Goal: Use online tool/utility: Use online tool/utility

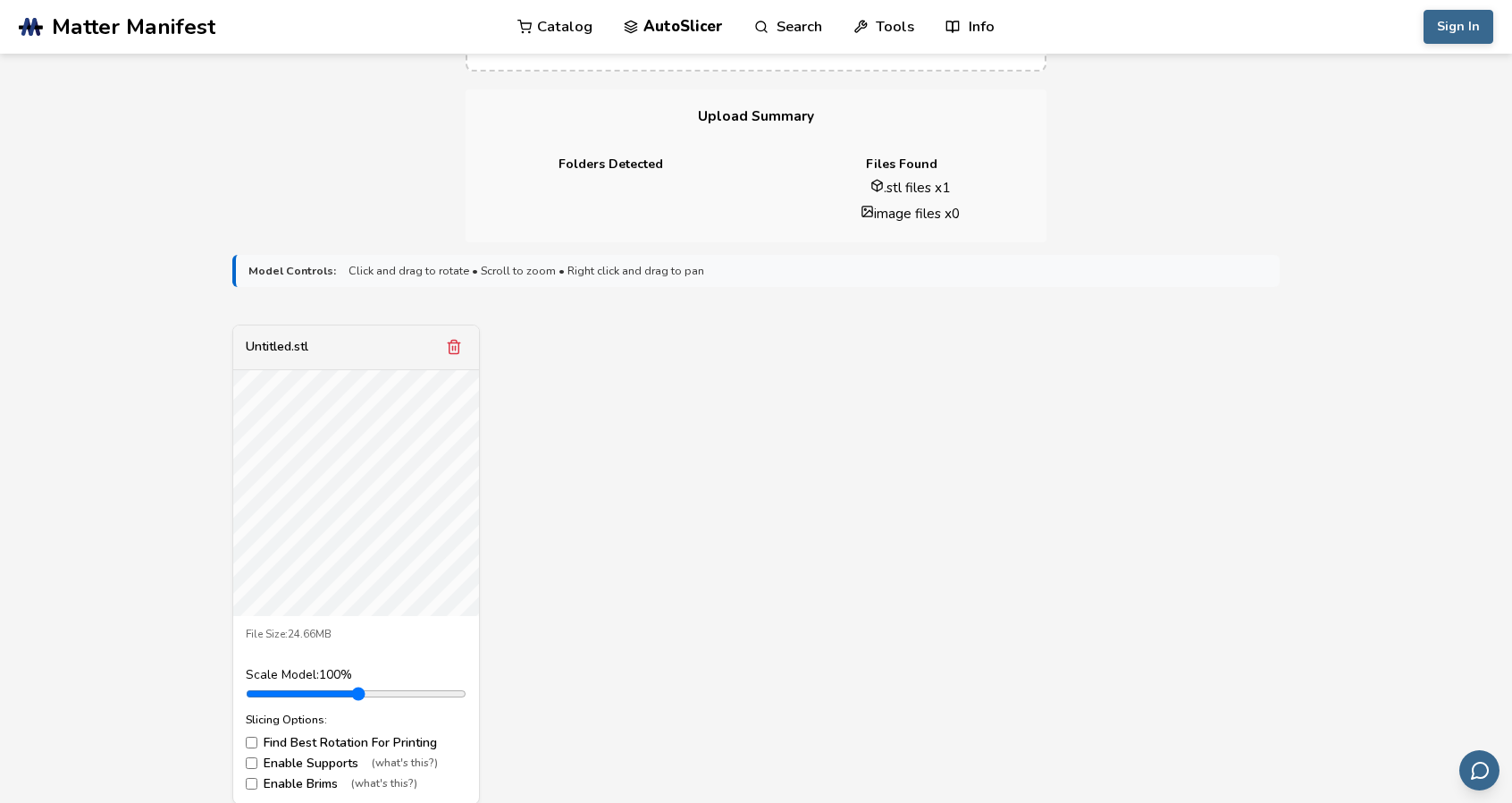
scroll to position [536, 0]
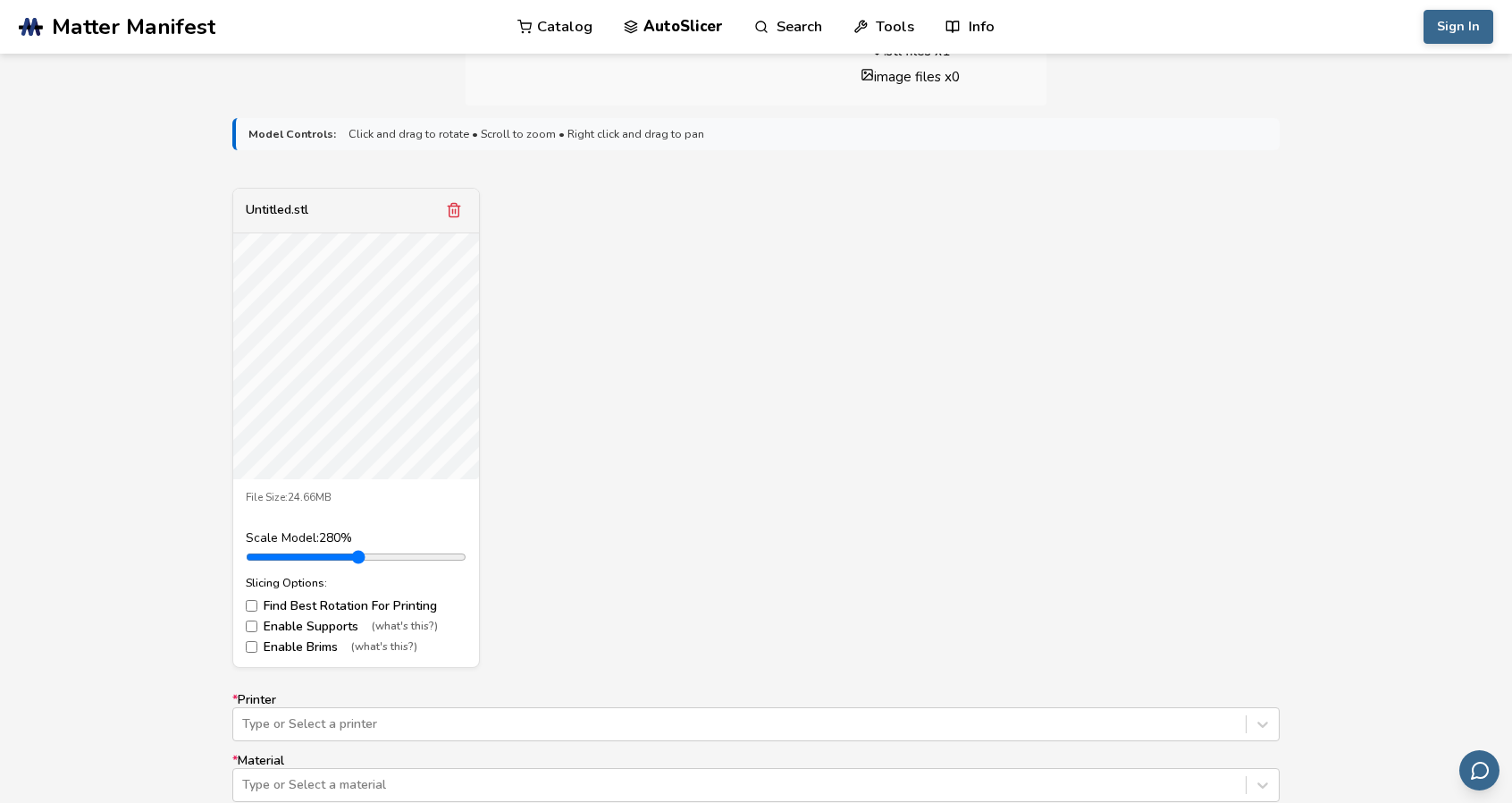
drag, startPoint x: 293, startPoint y: 554, endPoint x: 367, endPoint y: 554, distance: 74.0
click at [367, 554] on input "range" at bounding box center [356, 557] width 220 height 15
drag, startPoint x: 367, startPoint y: 554, endPoint x: 288, endPoint y: 561, distance: 79.3
type input "*"
click at [288, 561] on input "range" at bounding box center [356, 557] width 220 height 15
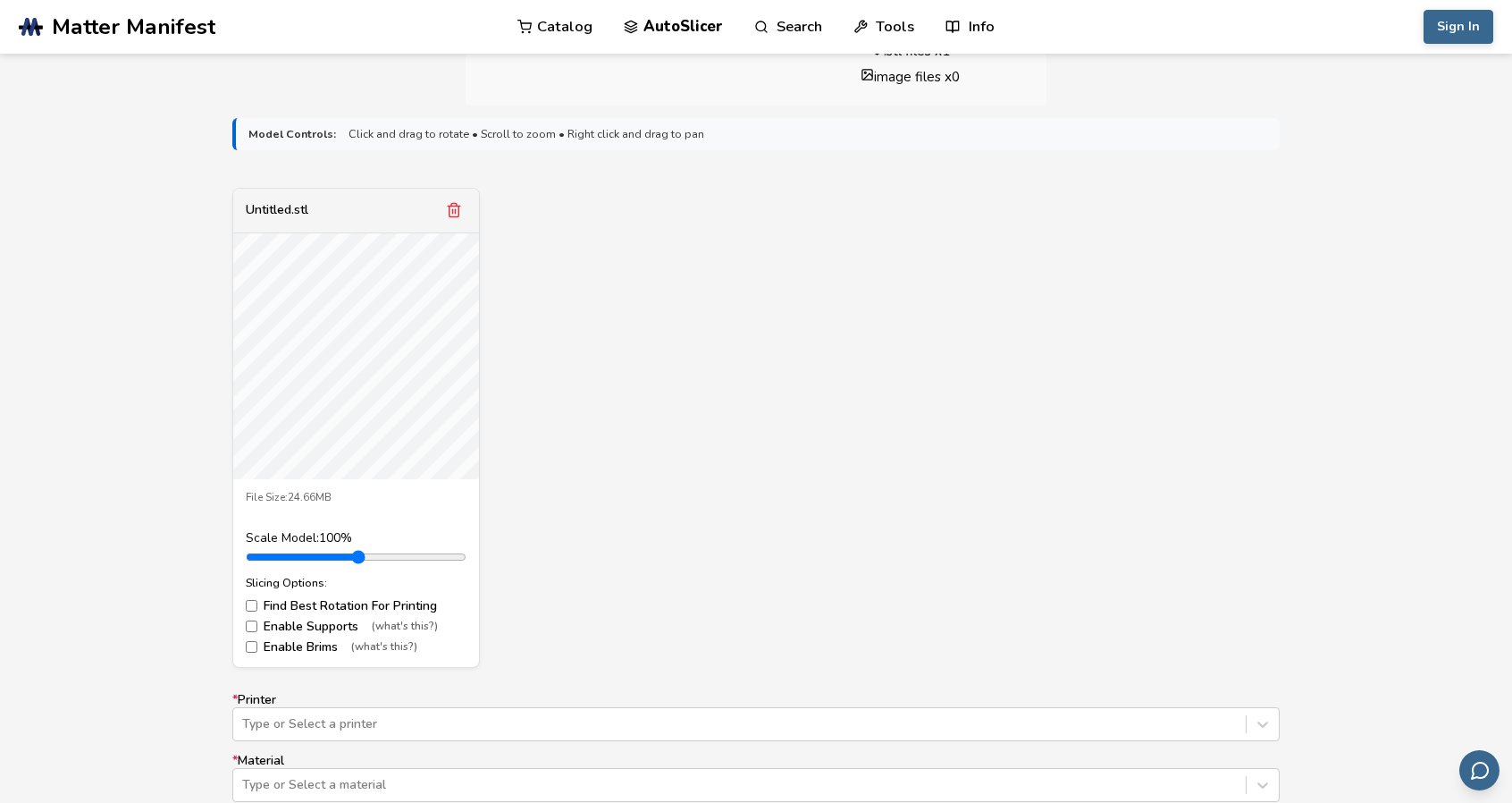
click at [288, 625] on label "Enable Supports (what's this?)" at bounding box center [356, 627] width 220 height 15
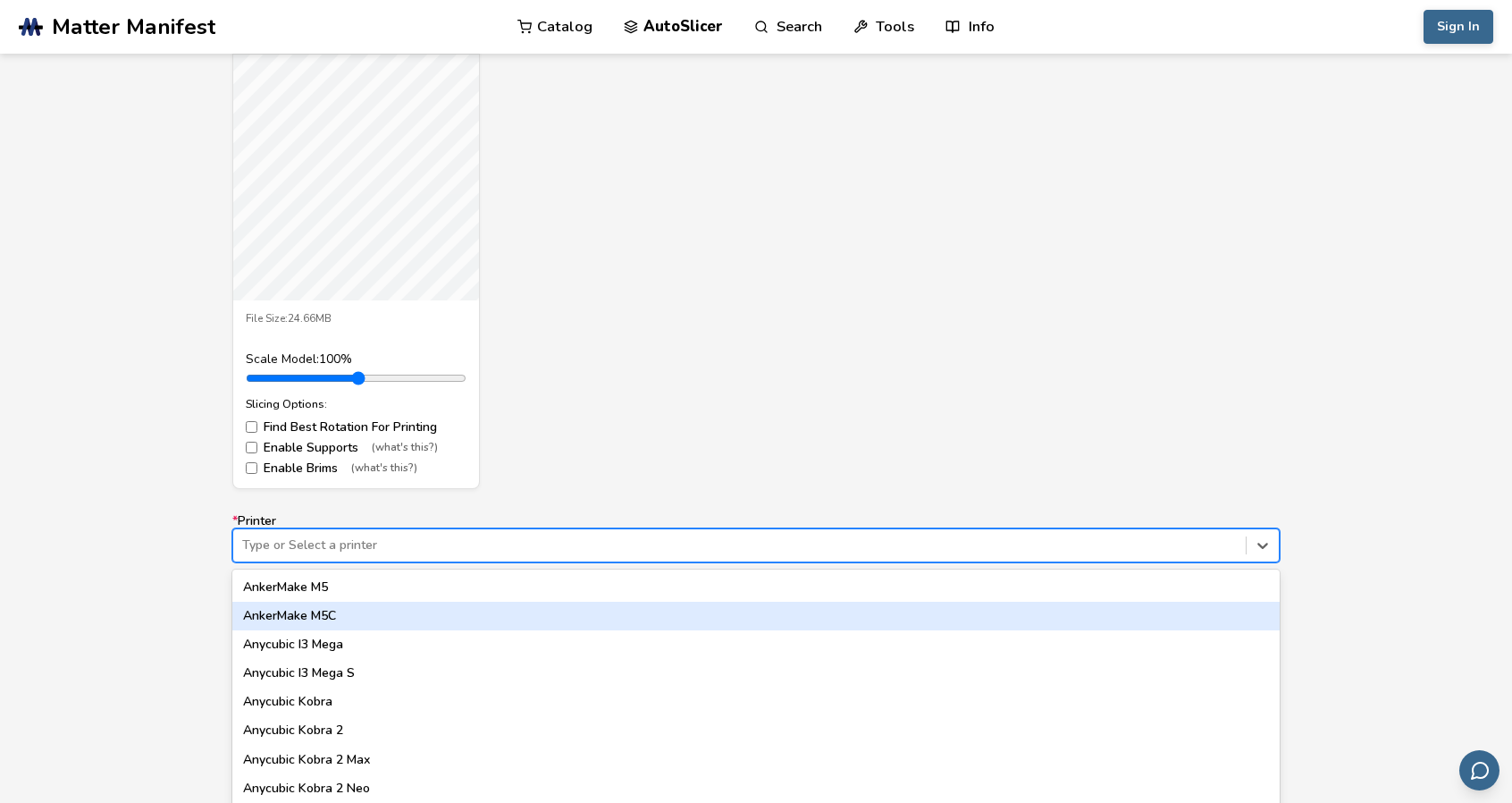
scroll to position [757, 0]
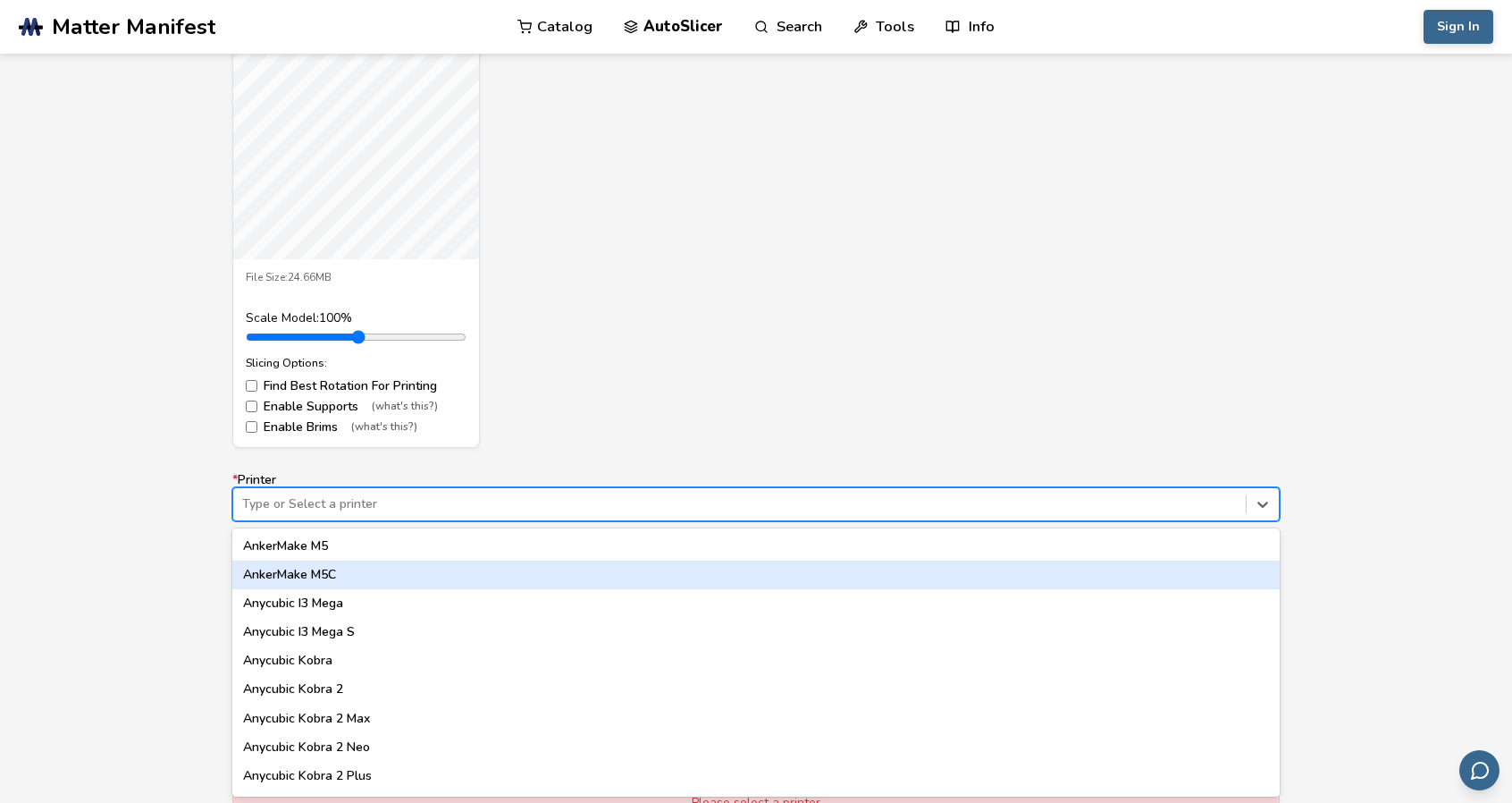
click at [322, 522] on div "62 results available. Use Up and Down to choose options, press Enter to select …" at bounding box center [756, 504] width 1048 height 34
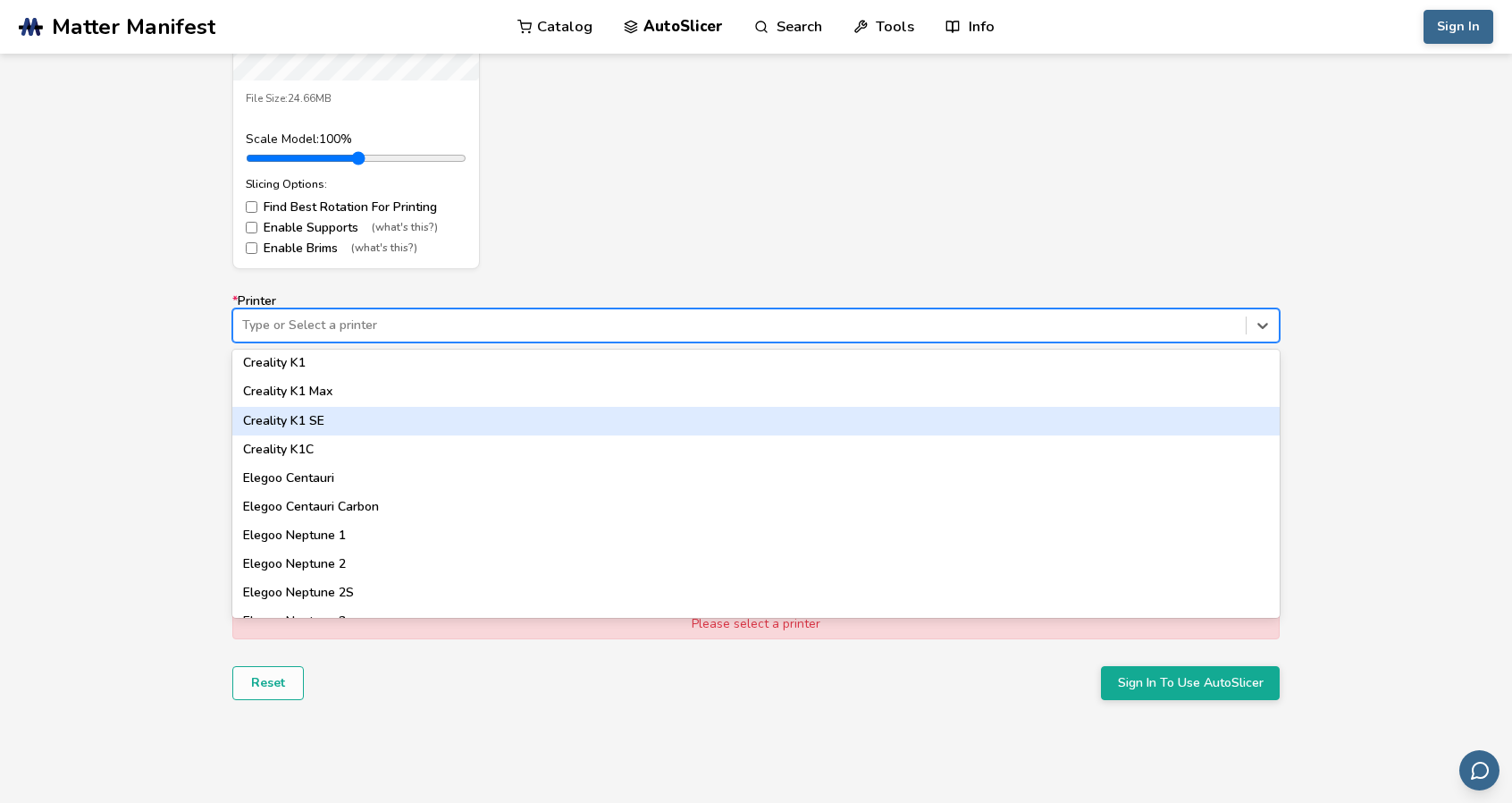
scroll to position [447, 0]
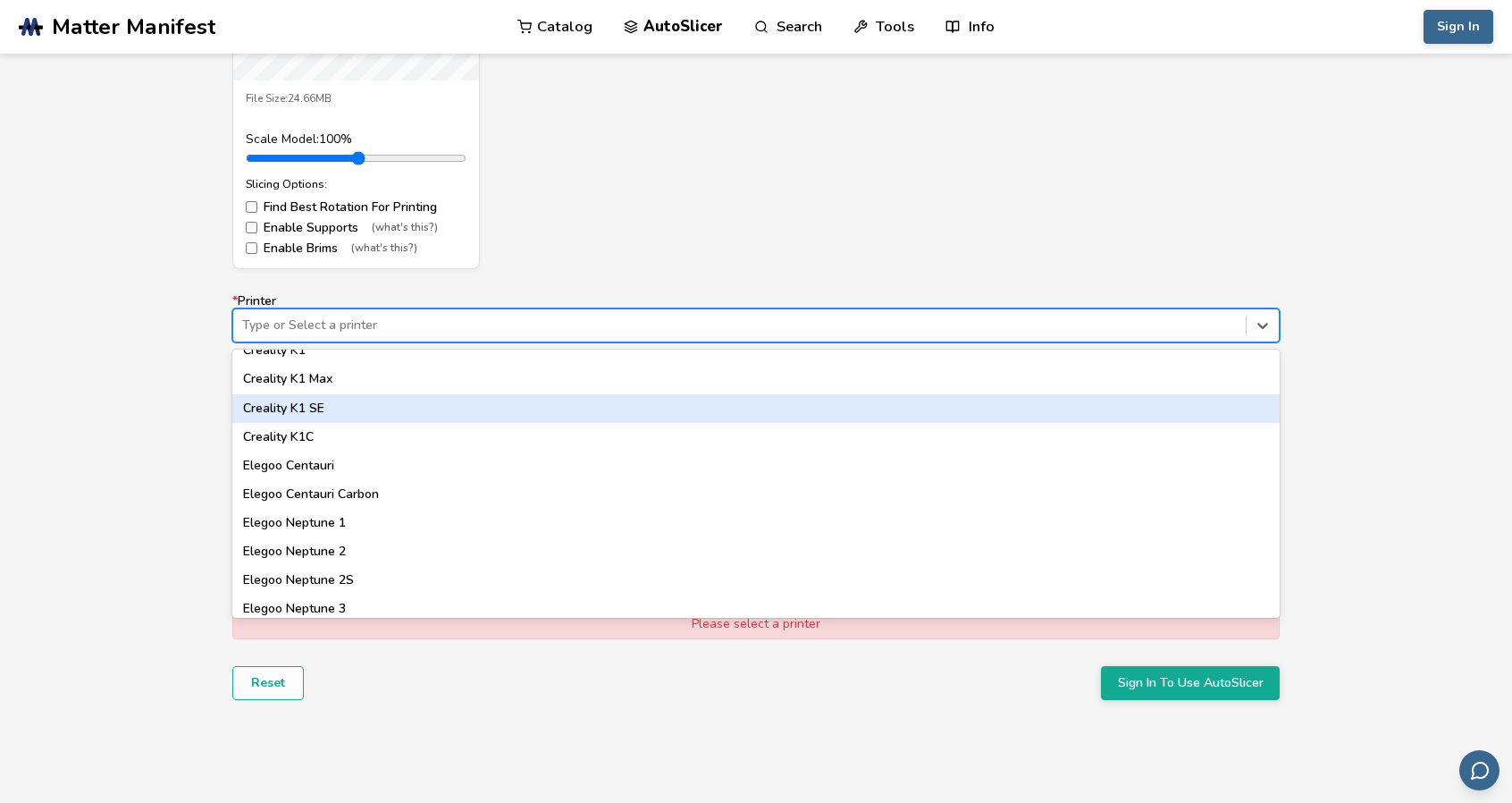
click at [366, 408] on div "Creality K1 SE" at bounding box center [756, 408] width 1048 height 29
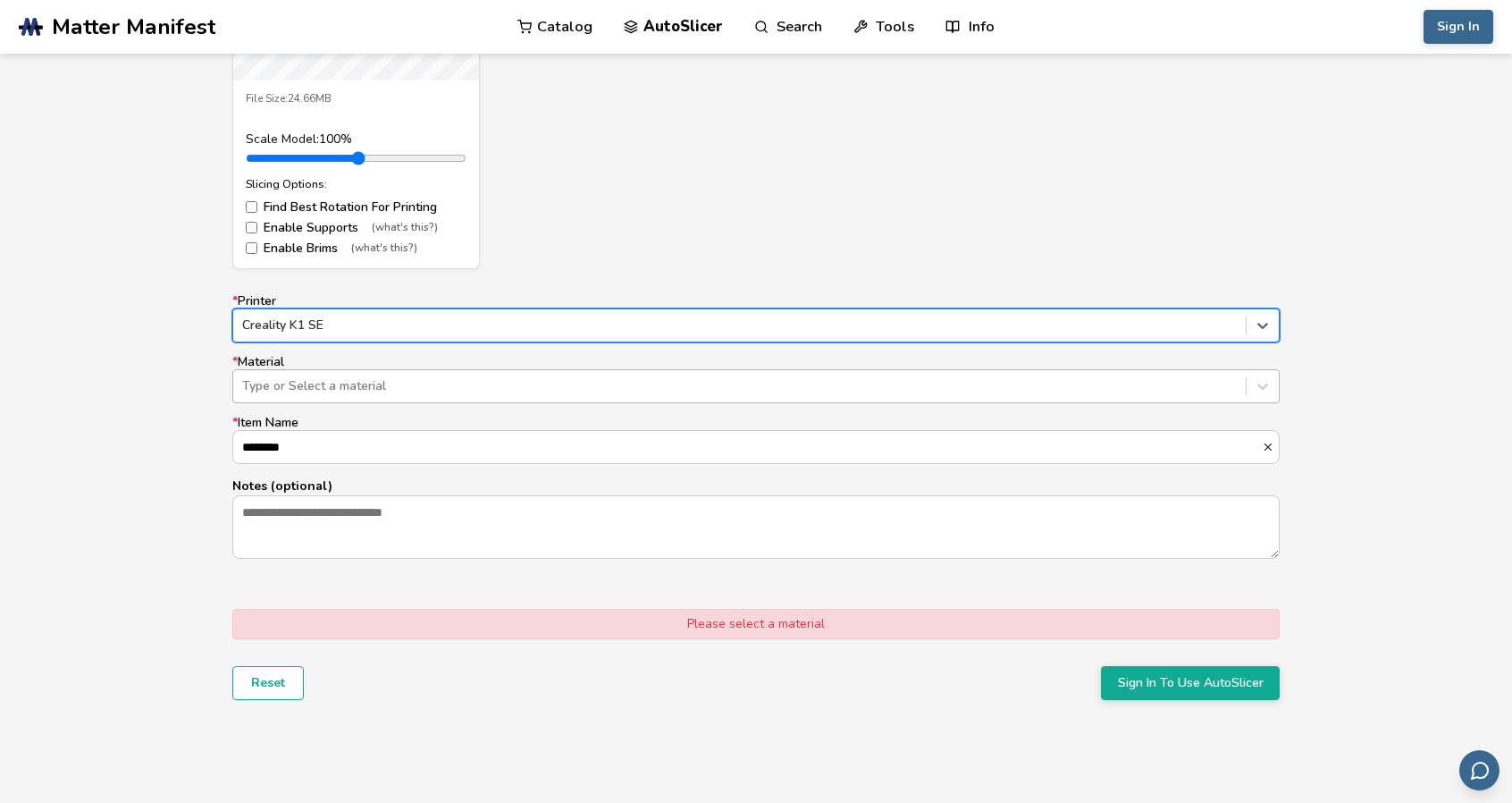
click at [330, 396] on div "Type or Select a material" at bounding box center [739, 386] width 1012 height 25
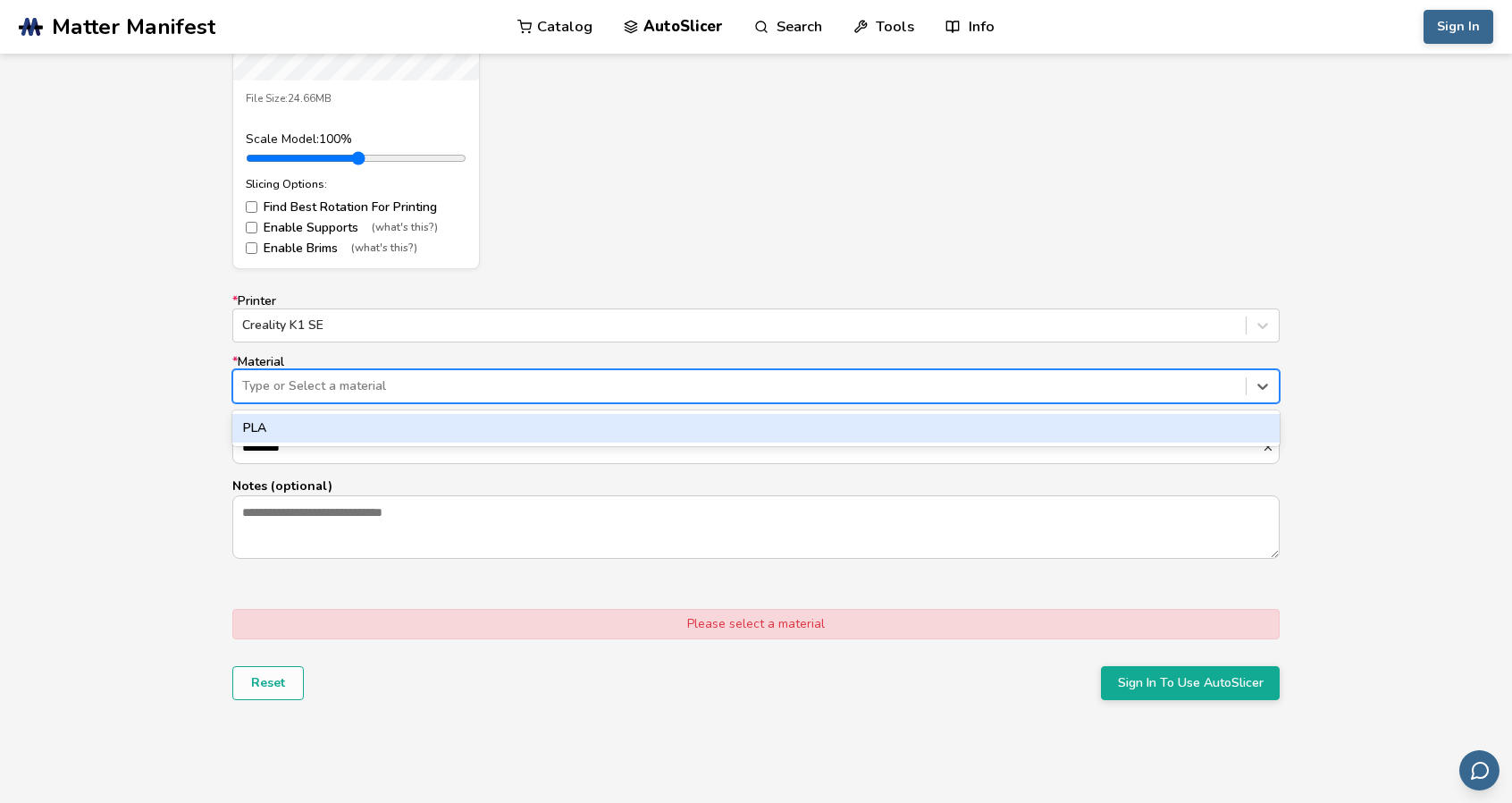
click at [314, 427] on div "PLA" at bounding box center [756, 428] width 1048 height 29
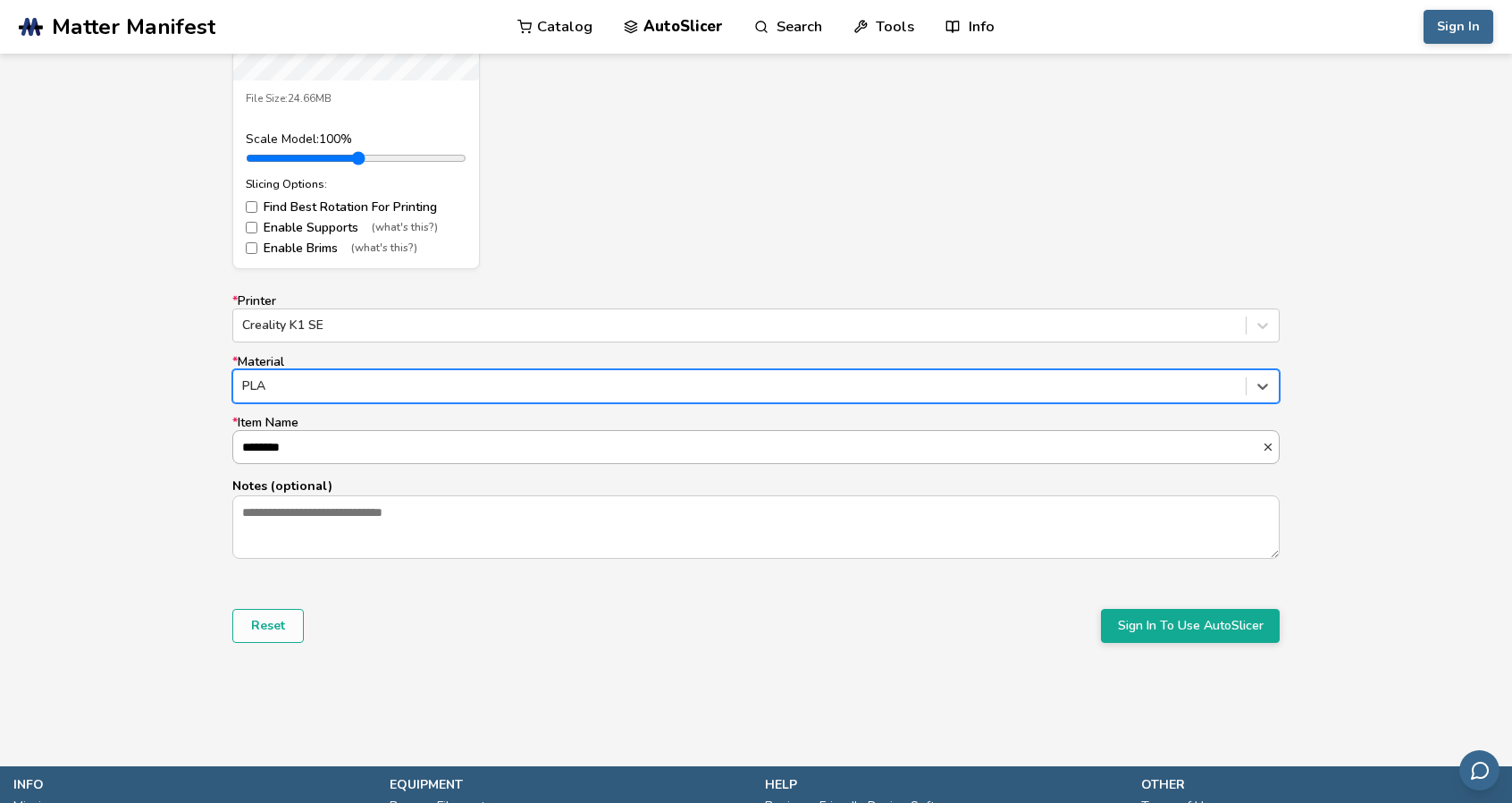
click at [311, 448] on input "********" at bounding box center [748, 447] width 1029 height 32
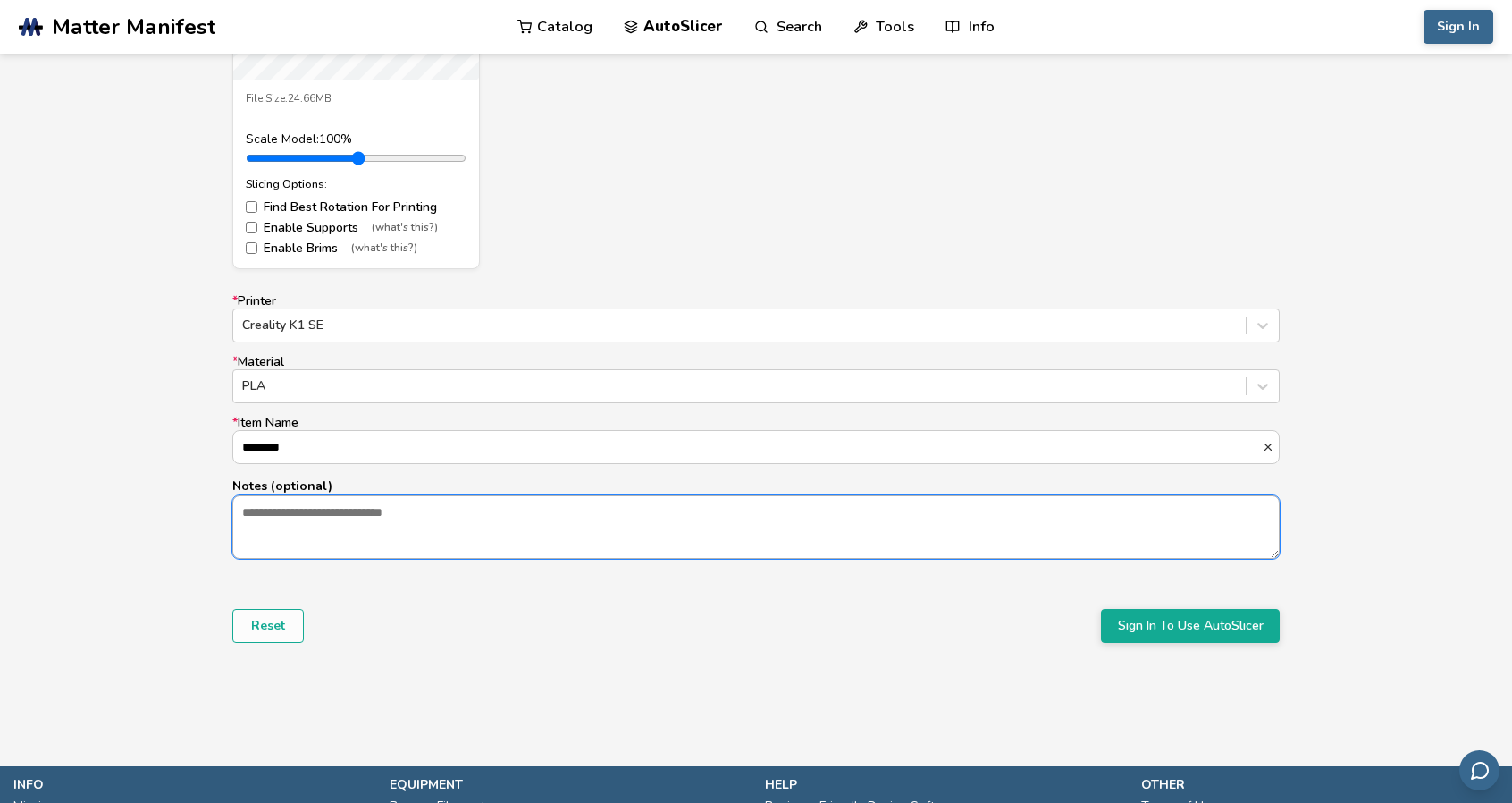
click at [327, 520] on textarea "Notes (optional)" at bounding box center [756, 526] width 1046 height 61
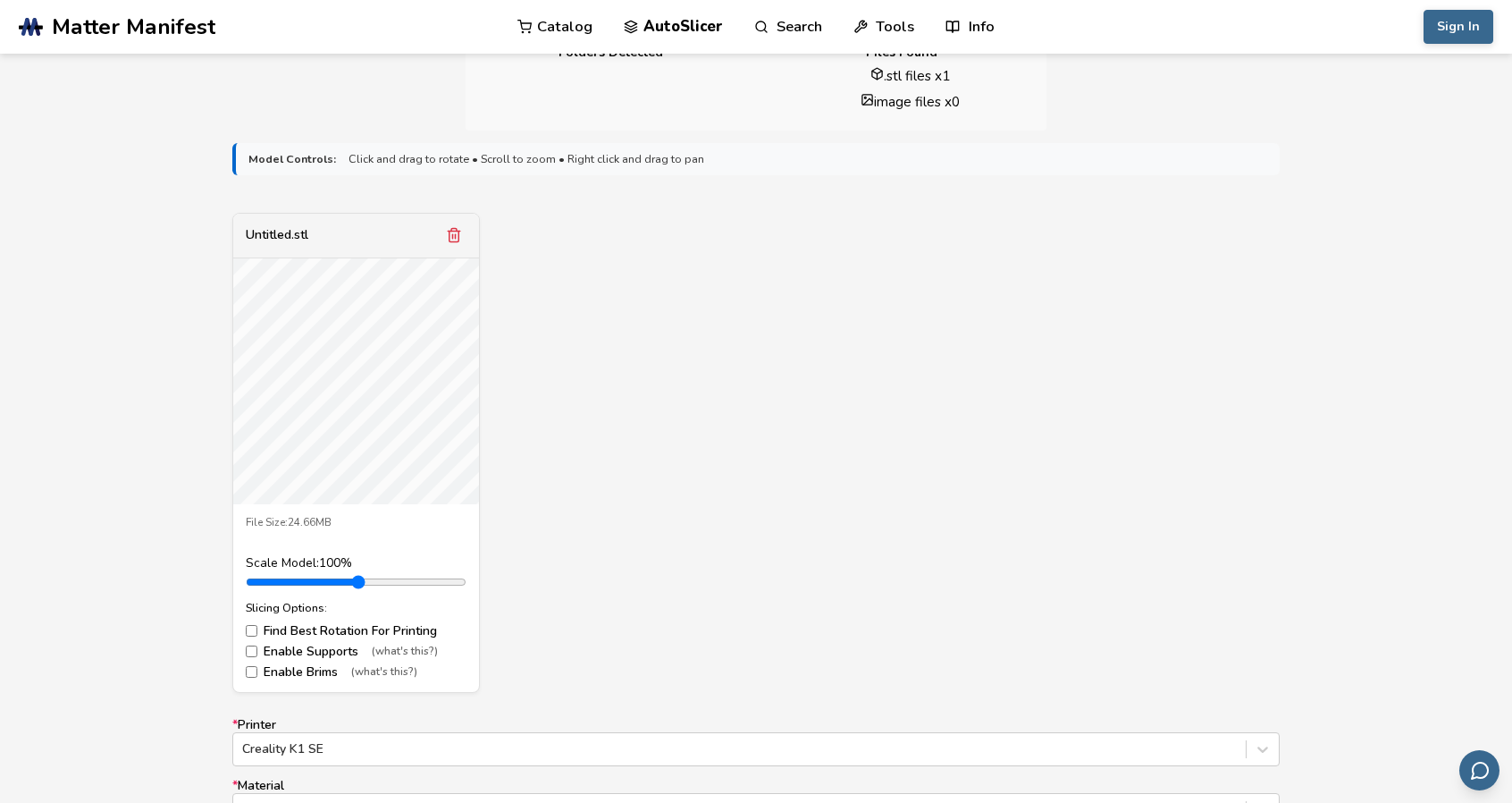
scroll to position [536, 0]
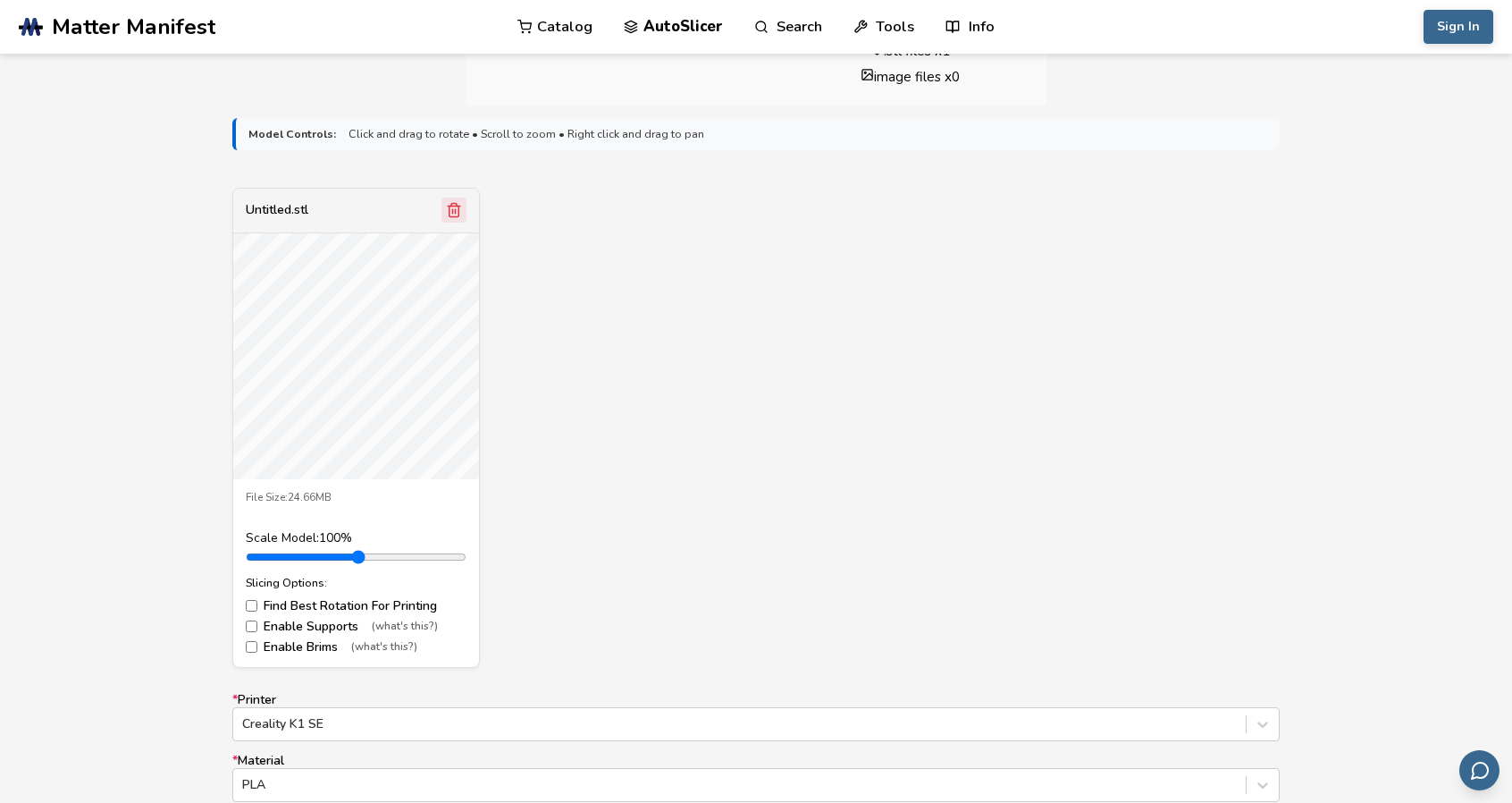
click at [453, 215] on icon "Remove model" at bounding box center [454, 210] width 16 height 16
